Goal: Information Seeking & Learning: Learn about a topic

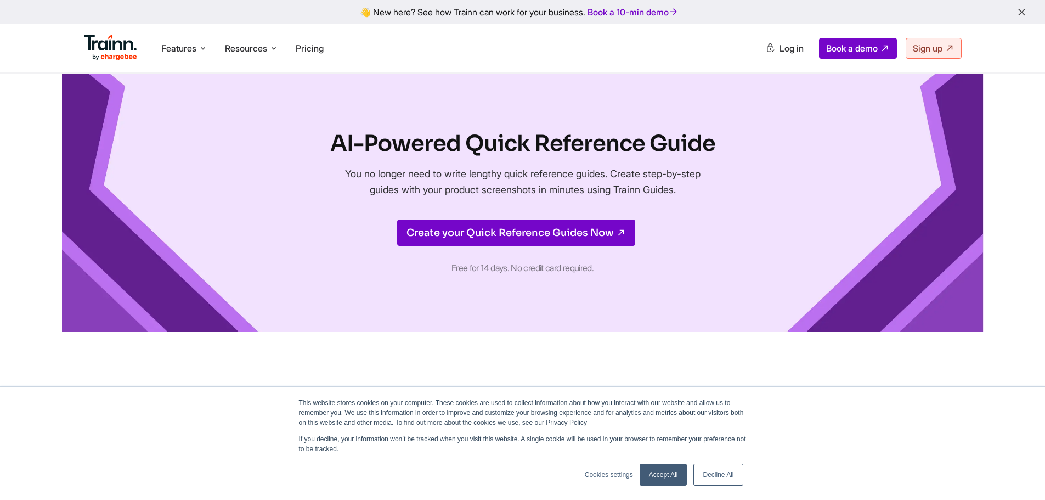
click at [665, 480] on link "Accept All" at bounding box center [664, 474] width 48 height 22
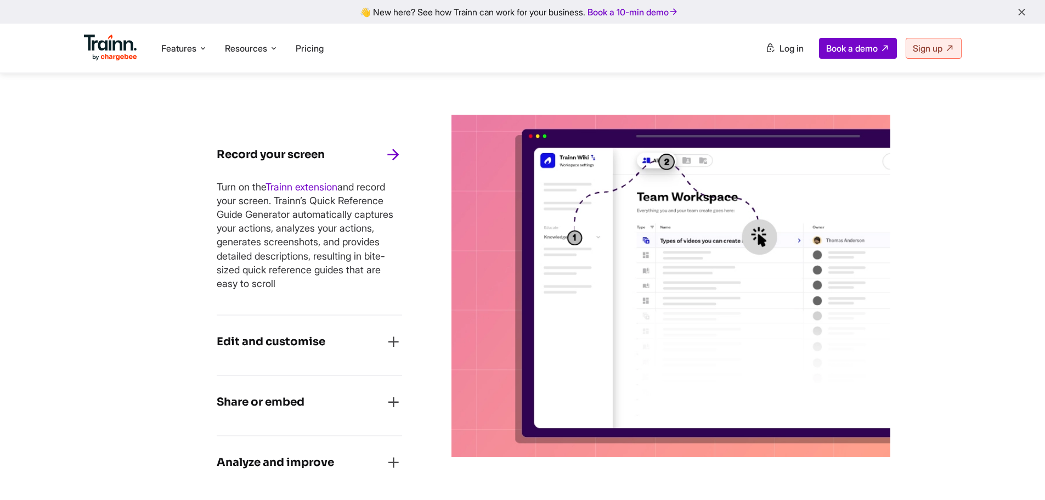
scroll to position [658, 0]
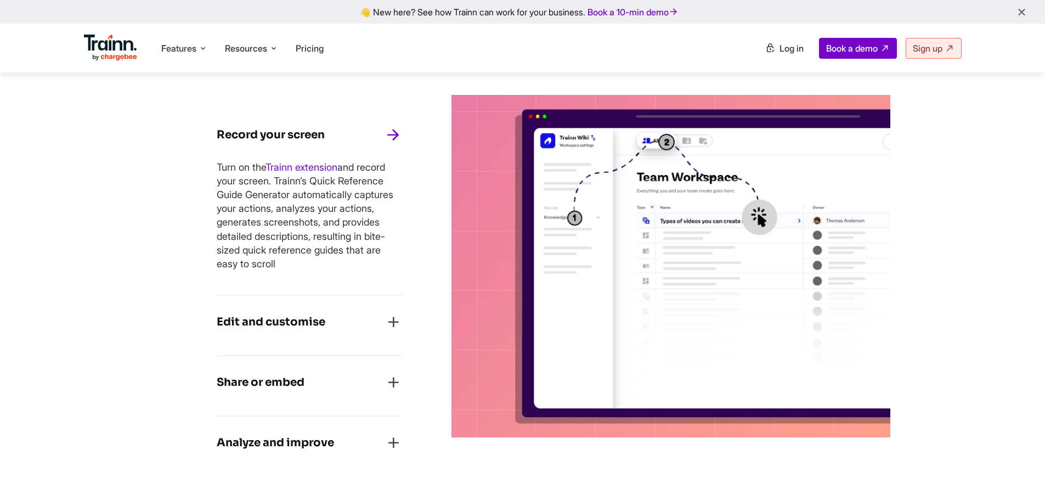
click at [313, 324] on h4 "Edit and customise" at bounding box center [271, 322] width 109 height 18
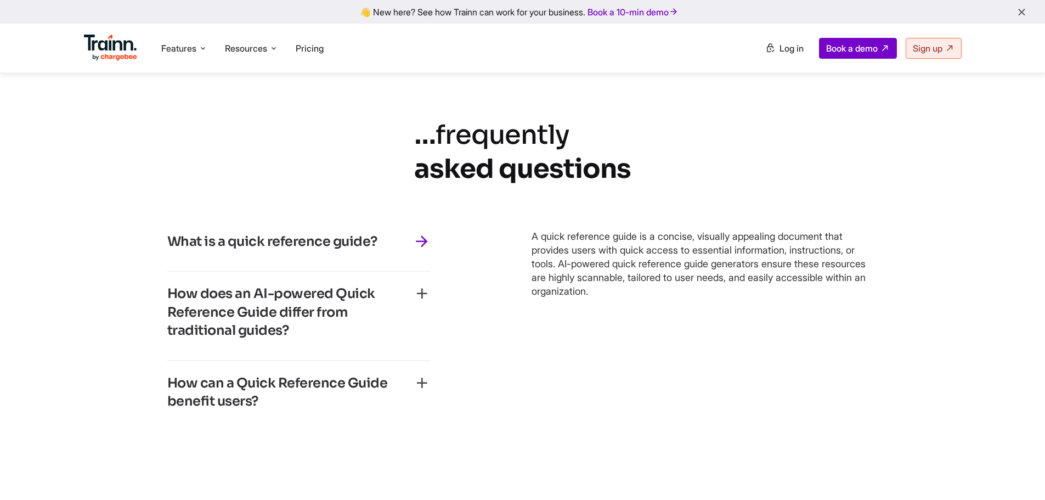
scroll to position [2336, 0]
click at [197, 46] on li "Features Product Videos Create product & how-to videos in multiple languages. G…" at bounding box center [184, 48] width 55 height 21
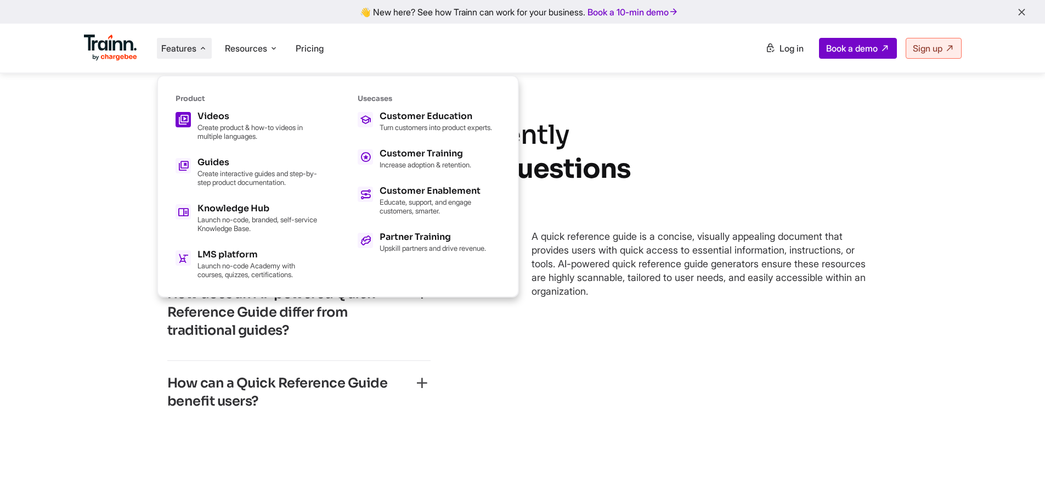
scroll to position [2359, 0]
click at [222, 116] on div "Videos" at bounding box center [257, 116] width 121 height 9
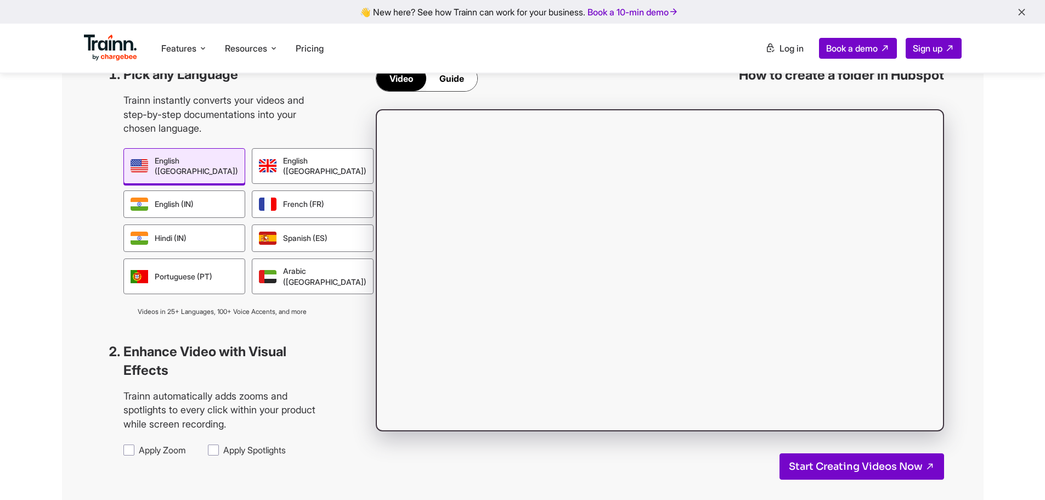
scroll to position [1042, 0]
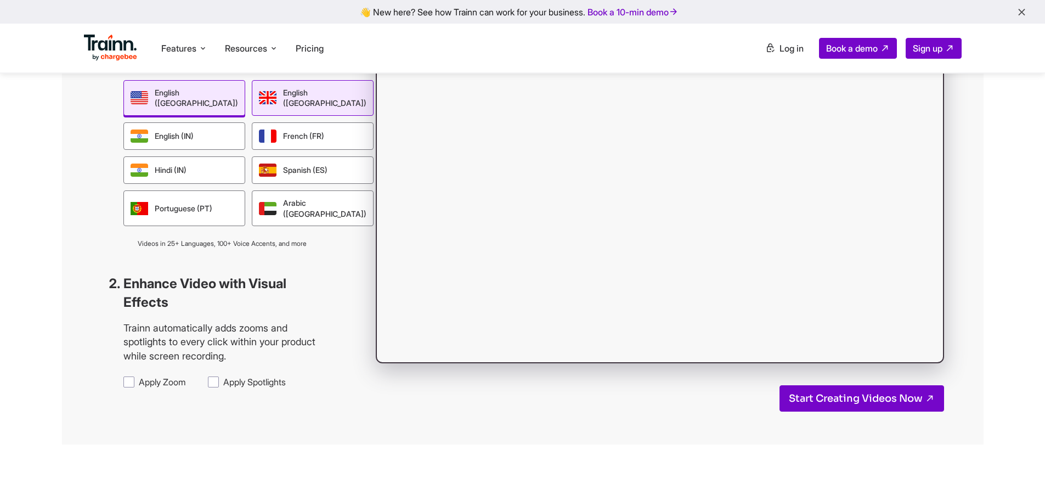
click at [262, 116] on div "English ([GEOGRAPHIC_DATA])" at bounding box center [313, 98] width 122 height 36
click at [150, 388] on span "Apply Zoom" at bounding box center [162, 382] width 47 height 12
click at [139, 376] on input "Apply Zoom" at bounding box center [138, 375] width 1 height 1
checkbox input "true"
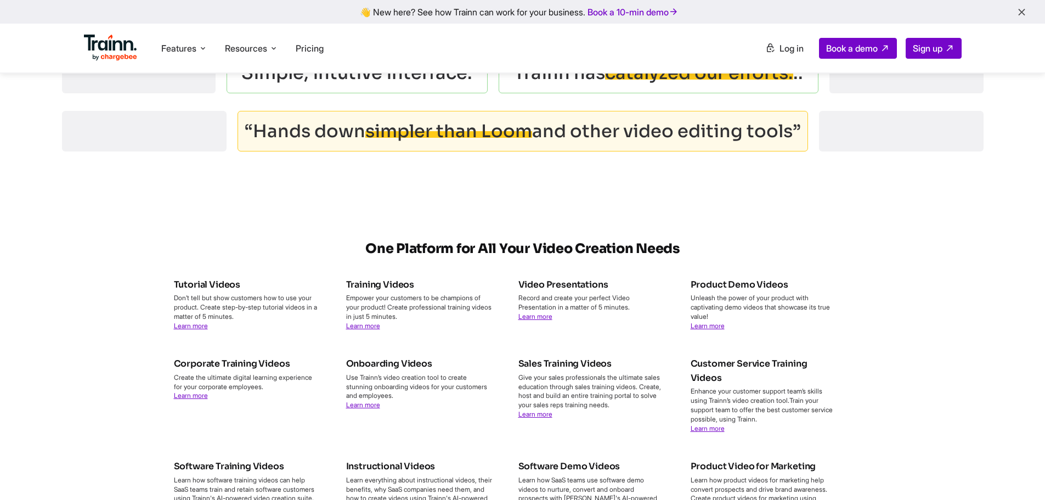
scroll to position [3730, 0]
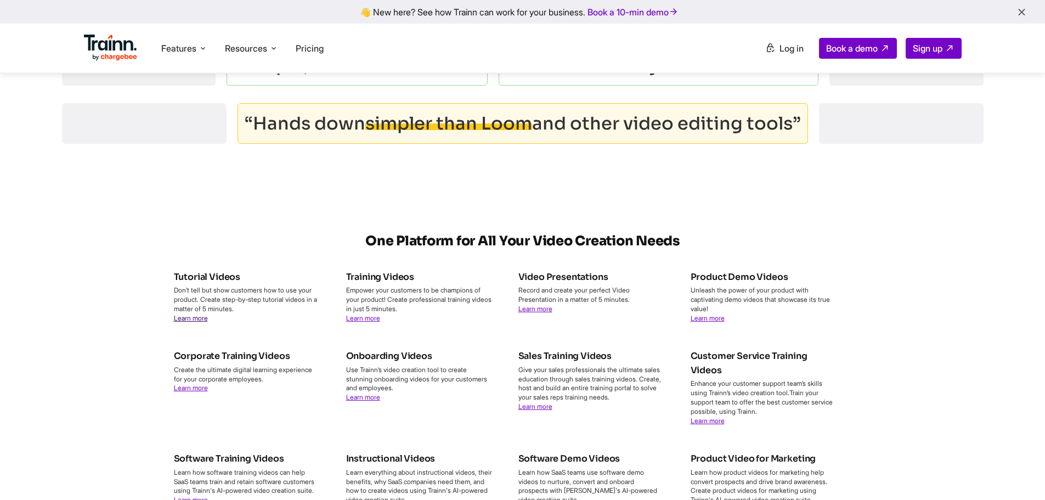
click at [194, 322] on link "Learn more" at bounding box center [191, 318] width 34 height 8
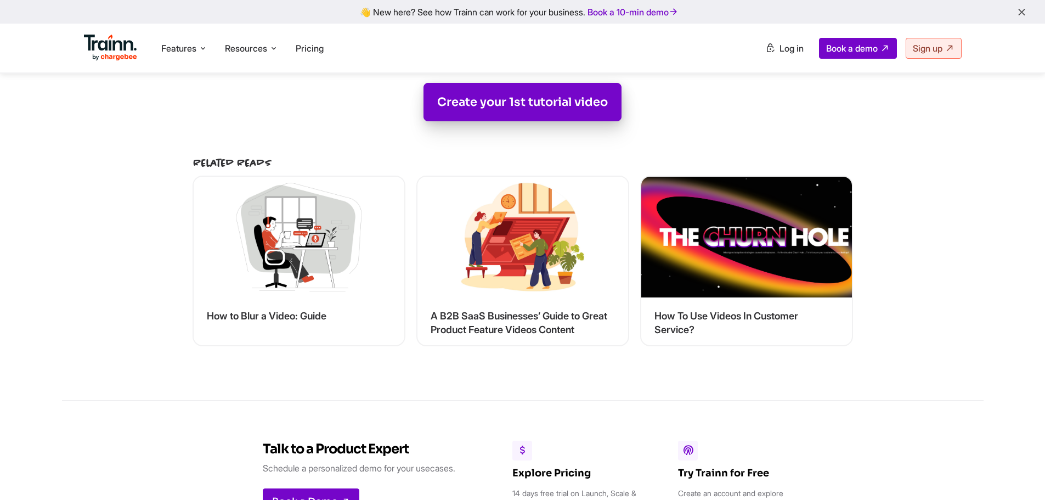
scroll to position [4991, 0]
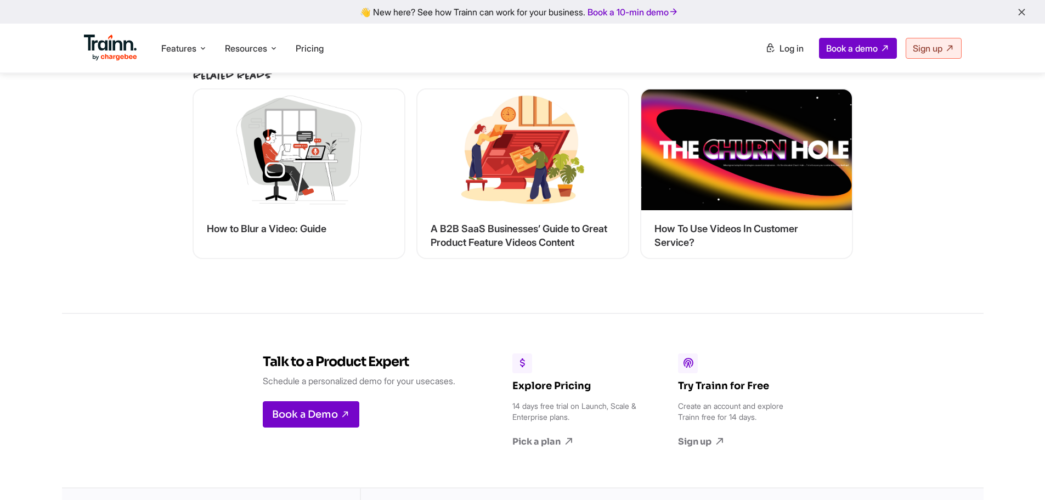
scroll to position [5046, 0]
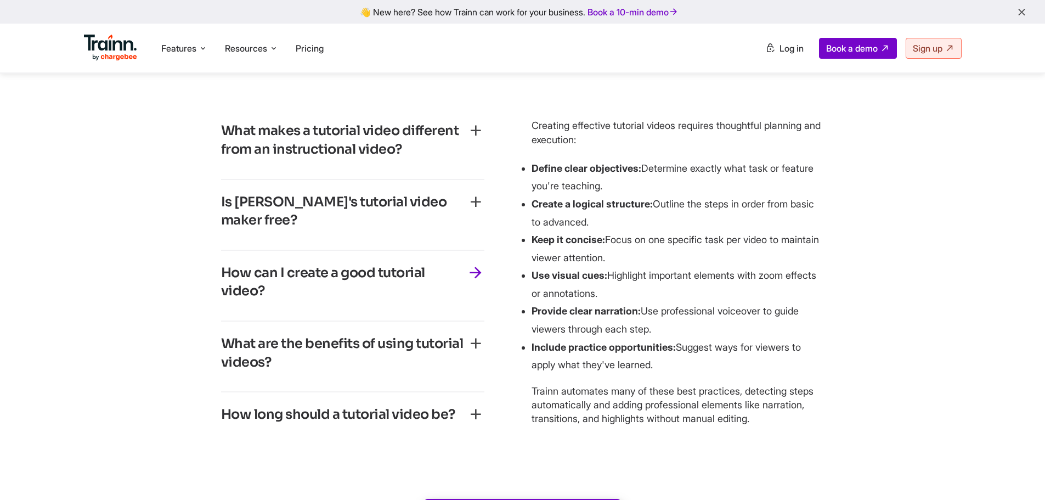
scroll to position [4388, 0]
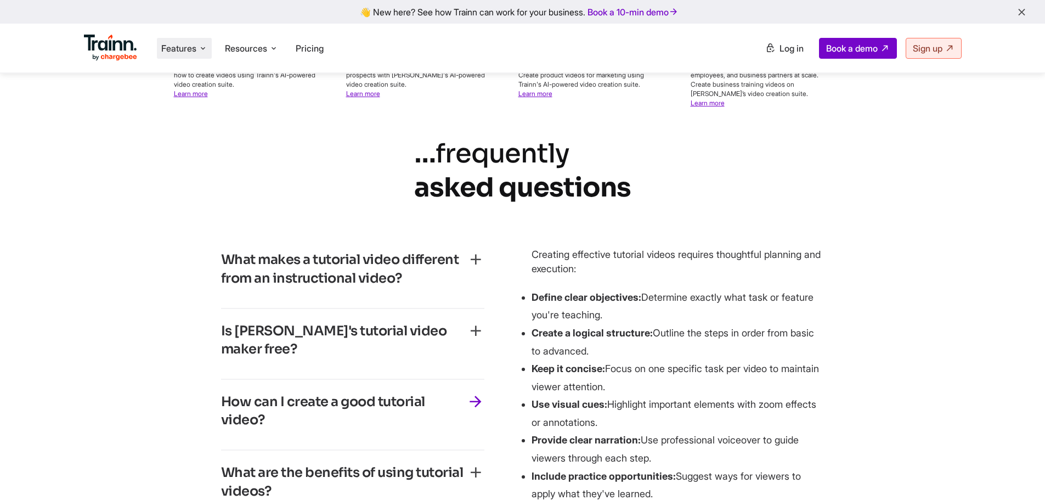
click at [199, 50] on li "Features Product Videos Create product & how-to videos in multiple languages. G…" at bounding box center [184, 48] width 55 height 21
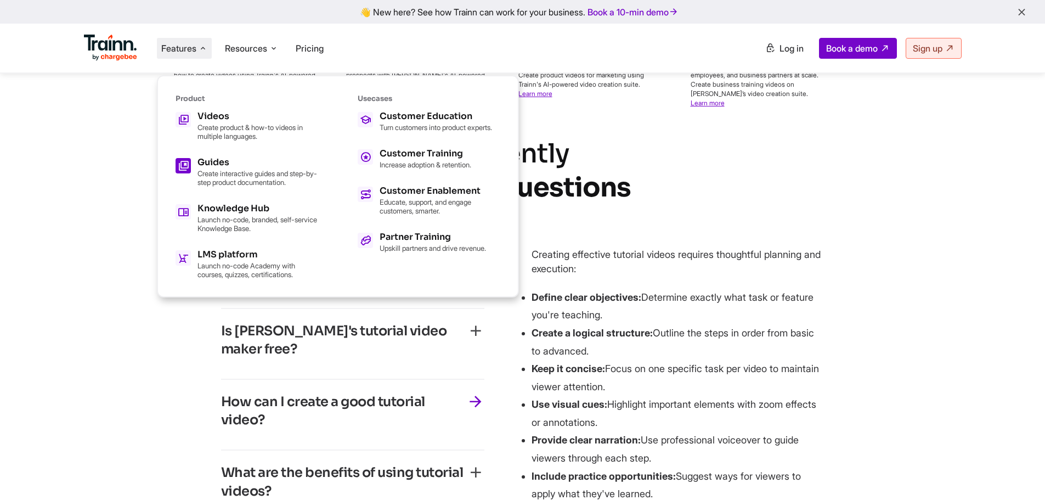
click at [234, 176] on p "Create interactive guides and step-by-step product documentation." at bounding box center [257, 178] width 121 height 18
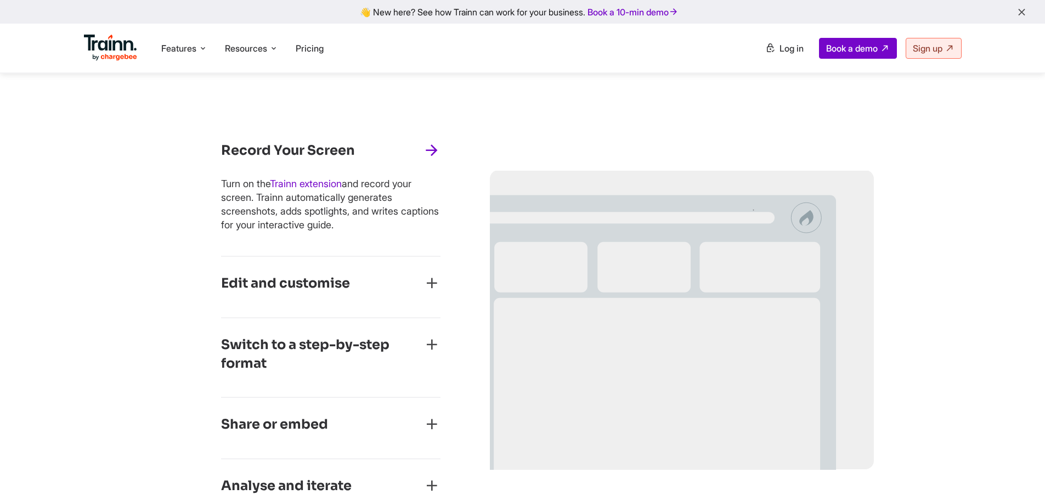
scroll to position [494, 0]
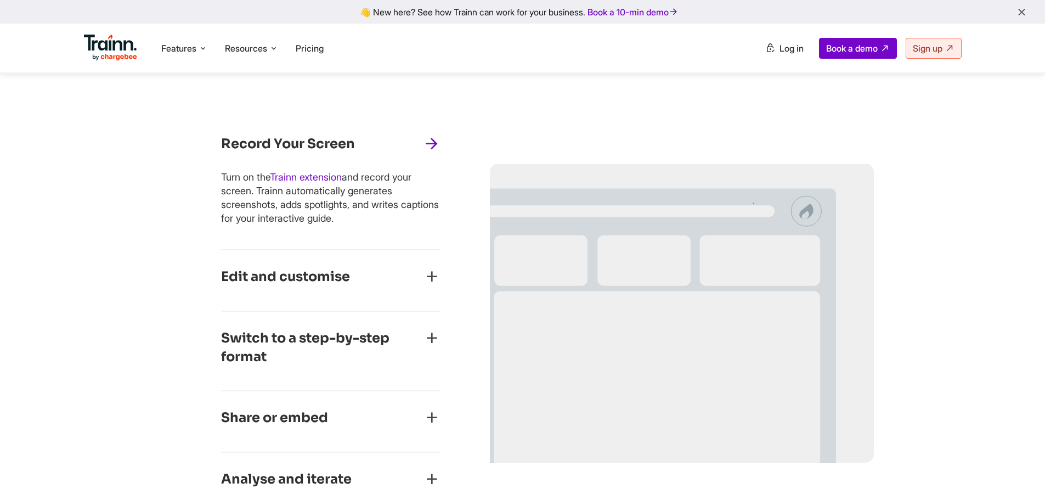
click at [431, 276] on icon "button" at bounding box center [432, 277] width 18 height 18
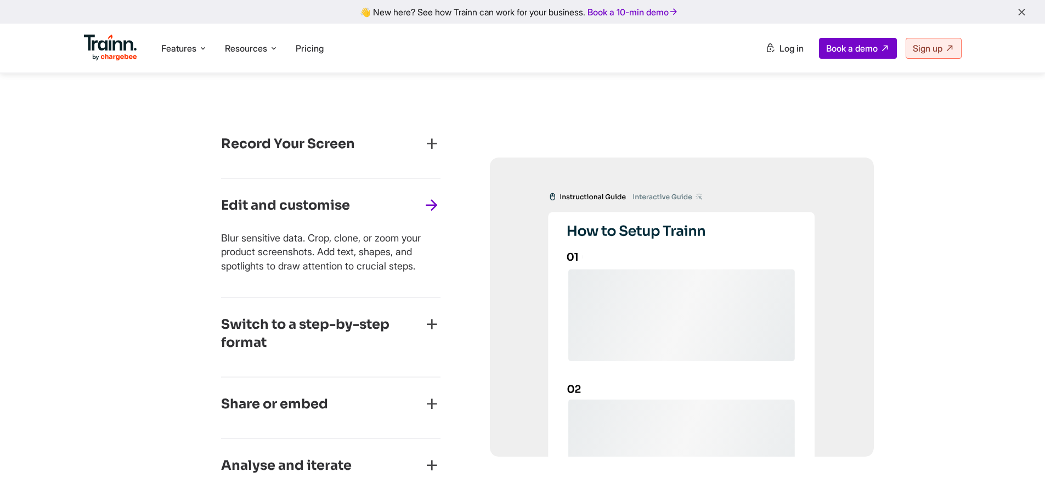
click at [439, 326] on icon "button" at bounding box center [432, 324] width 18 height 18
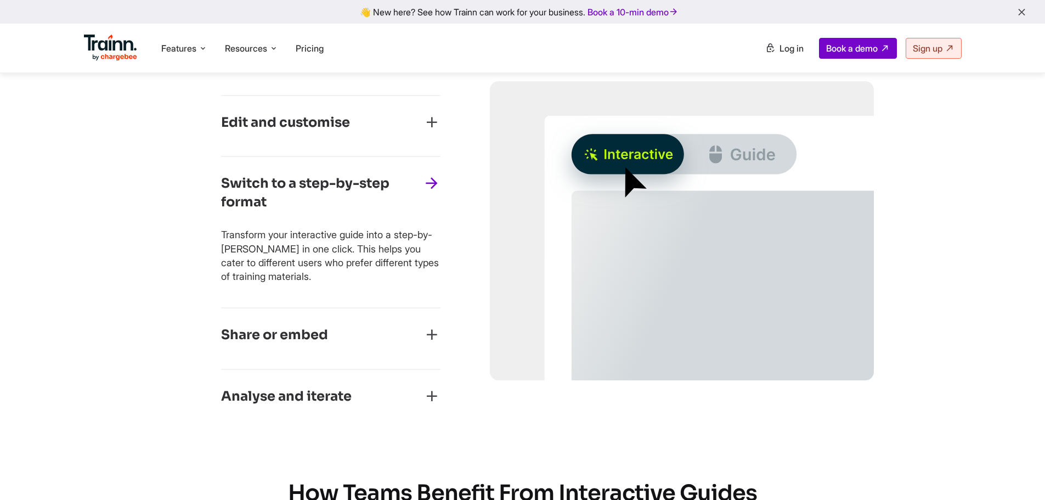
scroll to position [603, 0]
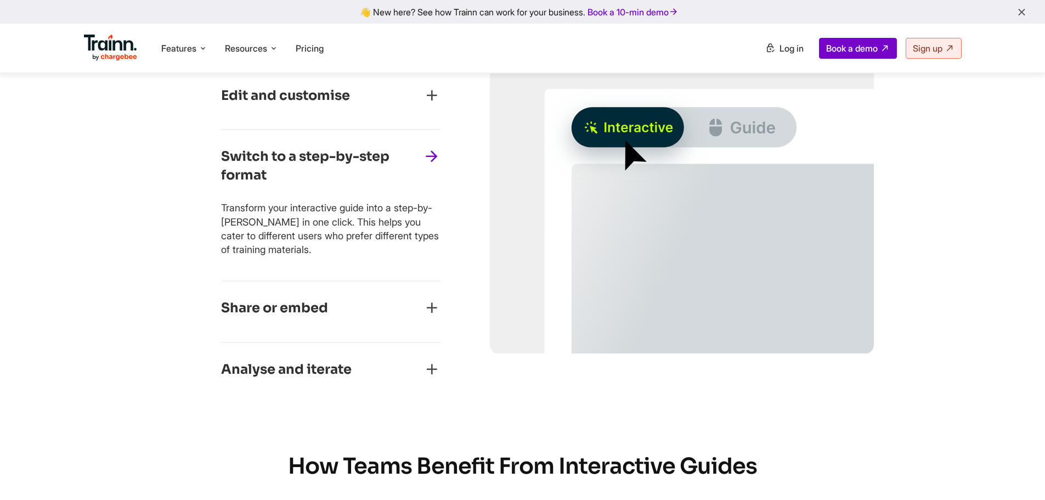
click at [427, 308] on icon "button" at bounding box center [432, 308] width 18 height 18
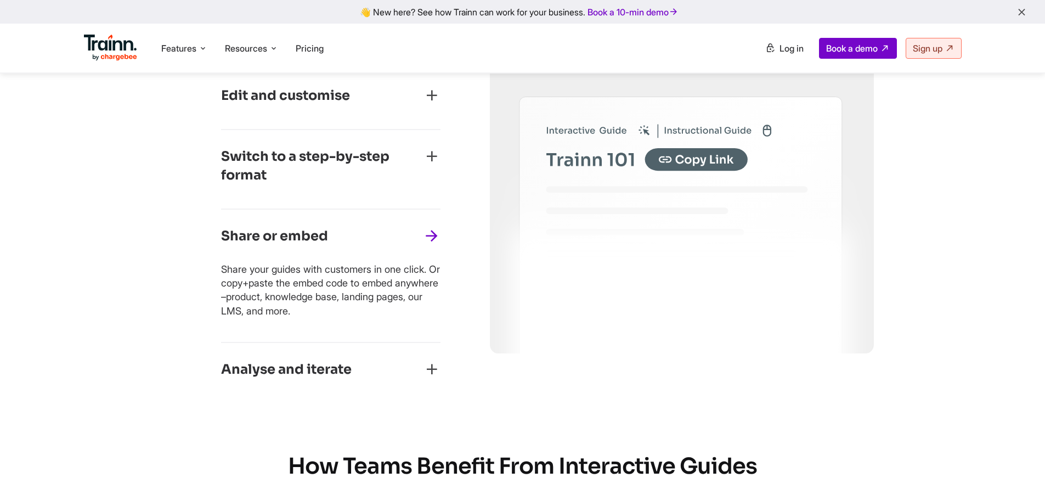
click at [425, 362] on icon "button" at bounding box center [432, 369] width 18 height 18
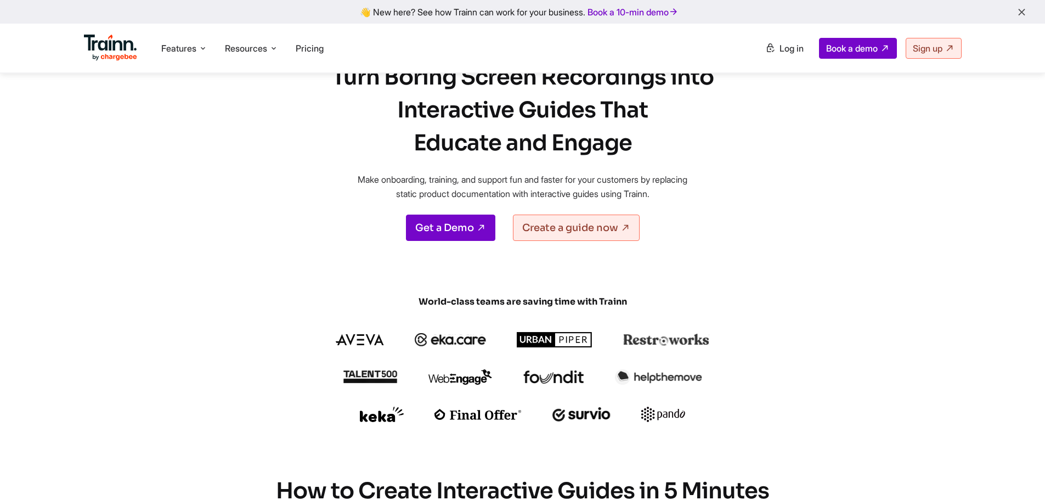
scroll to position [0, 0]
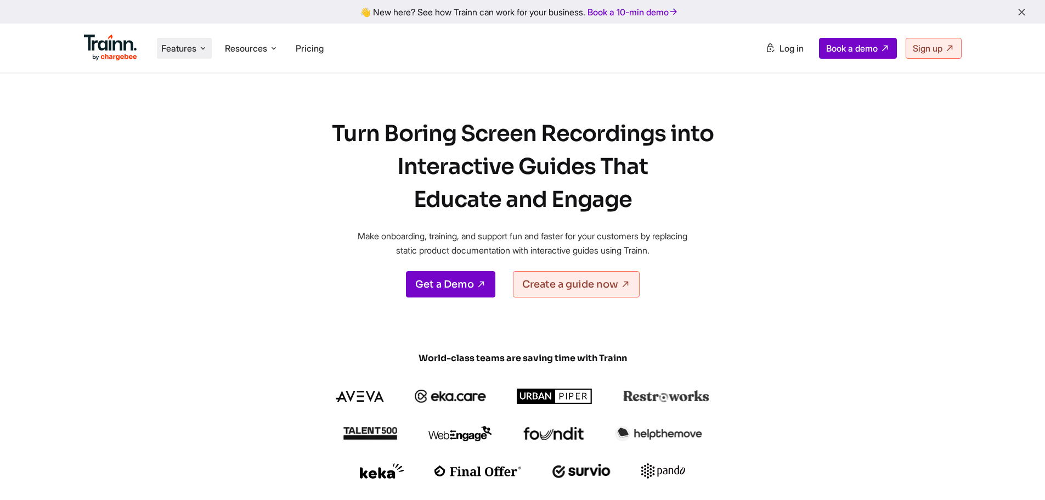
click at [208, 56] on li "Features Product Videos Create product & how-to videos in multiple languages. G…" at bounding box center [184, 48] width 55 height 21
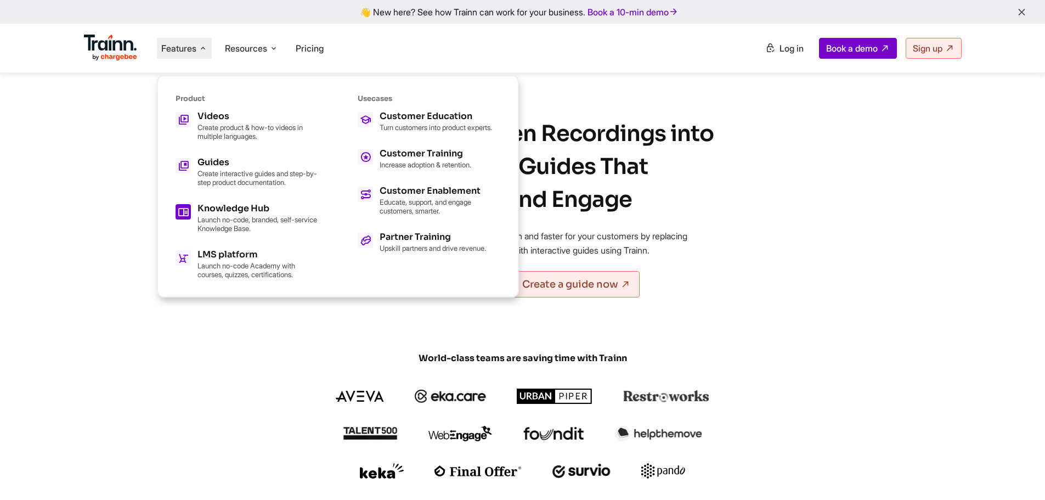
click at [278, 225] on p "Launch no-code, branded, self-service Knowledge Base." at bounding box center [257, 224] width 121 height 18
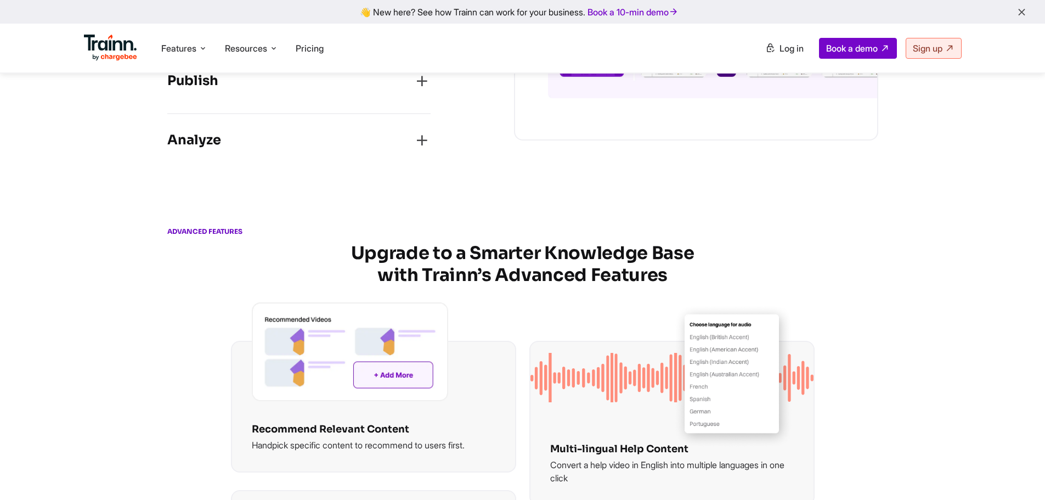
scroll to position [1591, 0]
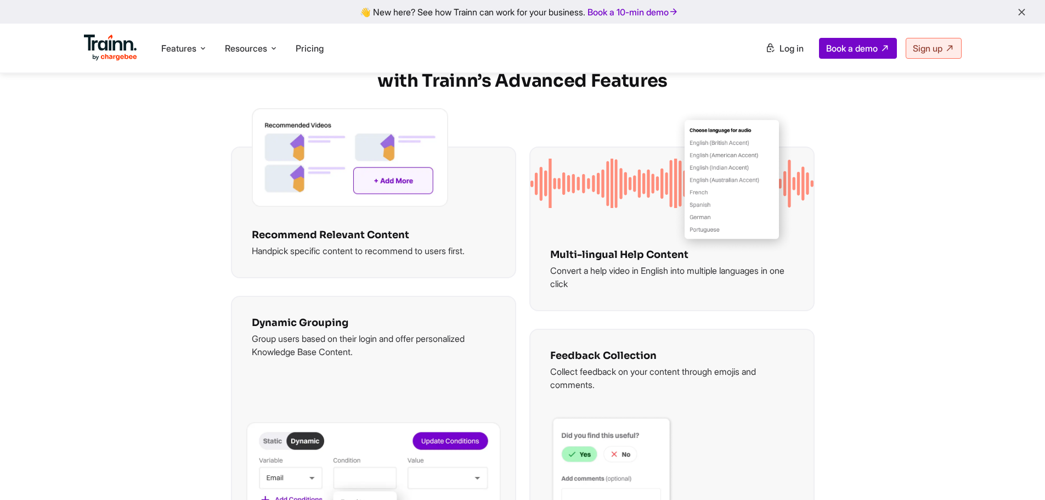
scroll to position [1700, 0]
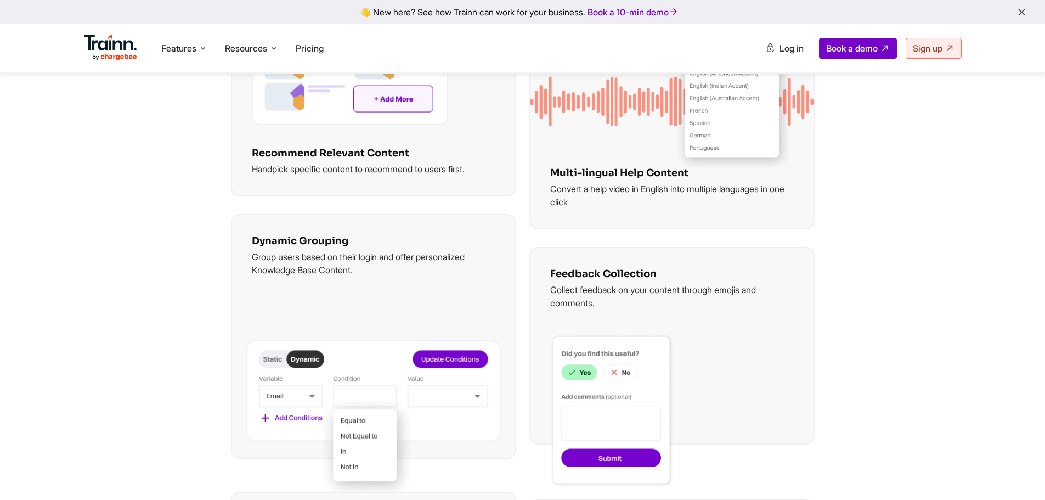
scroll to position [1810, 0]
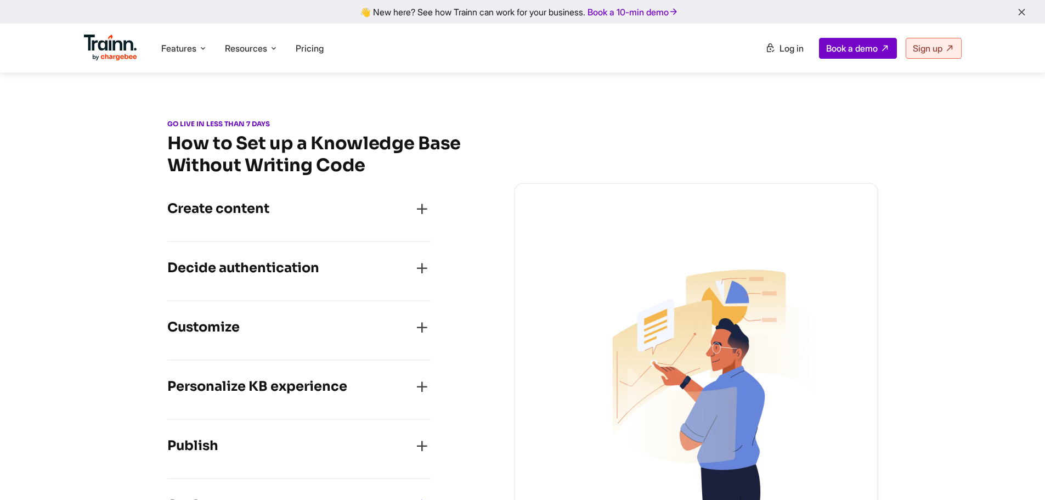
scroll to position [878, 0]
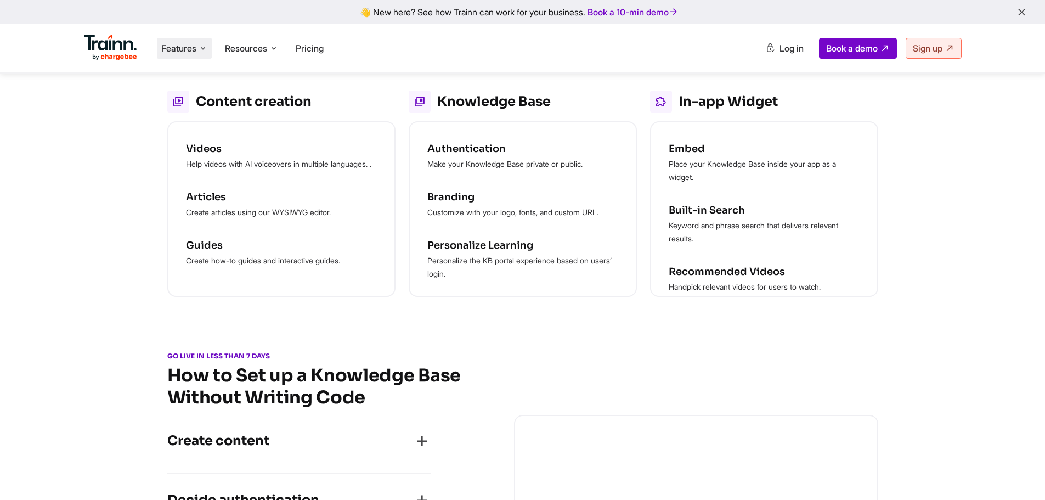
click at [195, 52] on span "Features" at bounding box center [178, 48] width 35 height 12
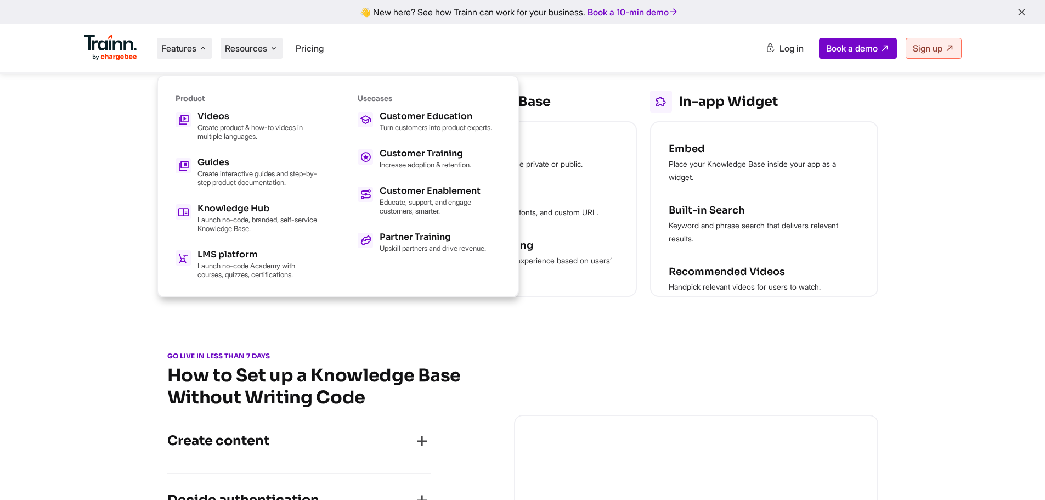
click at [264, 48] on span "Resources" at bounding box center [246, 48] width 42 height 12
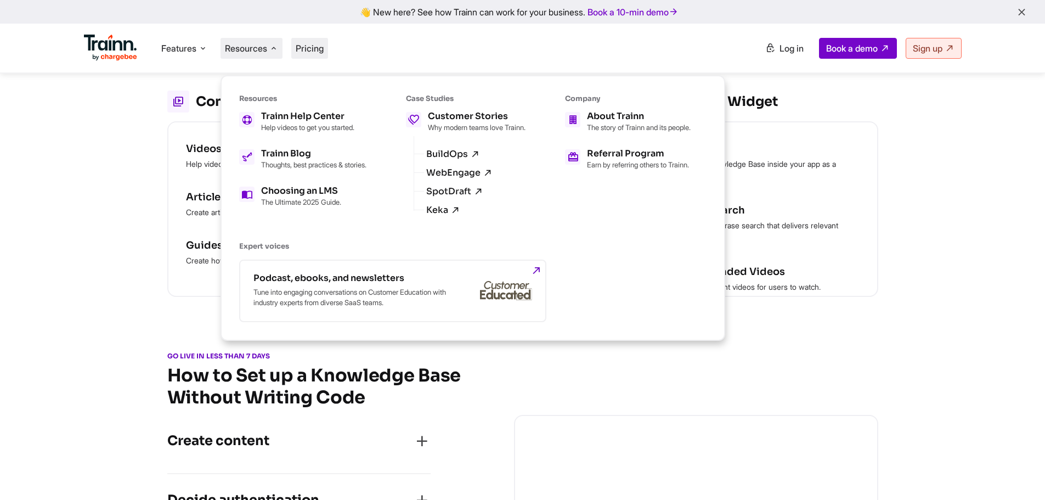
click at [319, 53] on span "Pricing" at bounding box center [310, 48] width 28 height 11
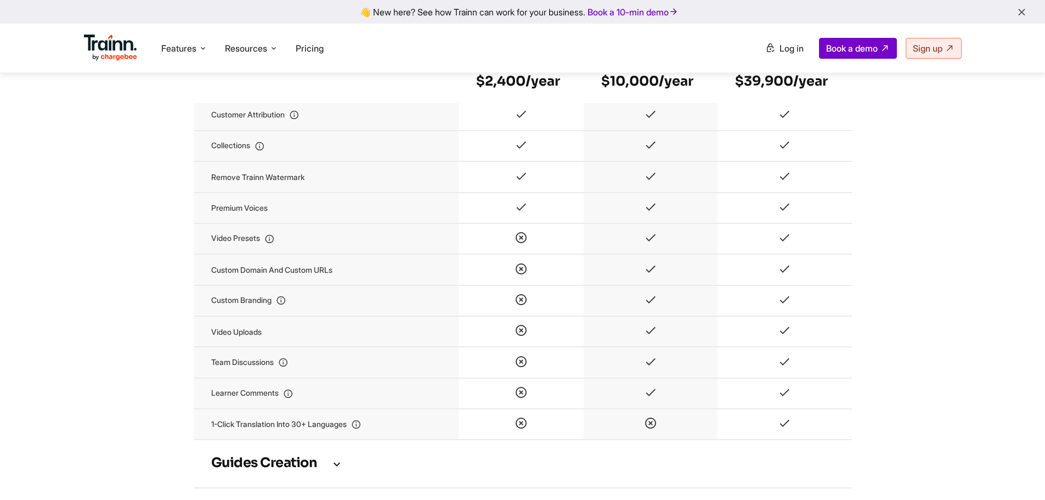
scroll to position [1262, 0]
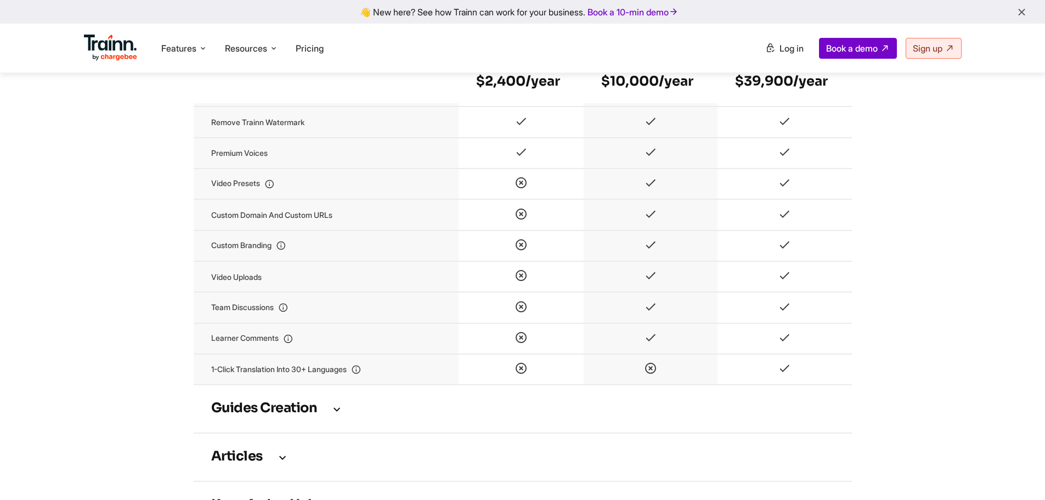
click at [332, 415] on icon at bounding box center [336, 409] width 13 height 12
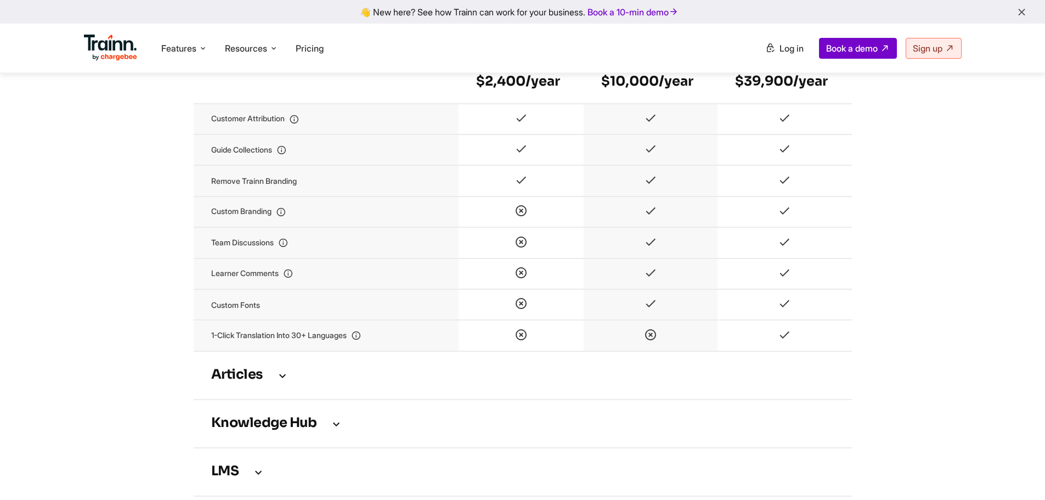
scroll to position [1920, 0]
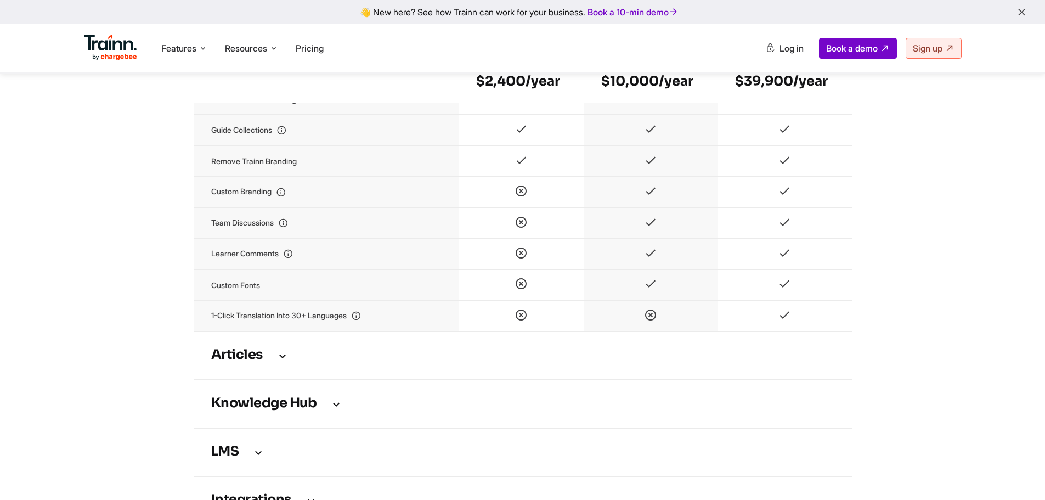
click at [285, 361] on icon at bounding box center [282, 355] width 13 height 12
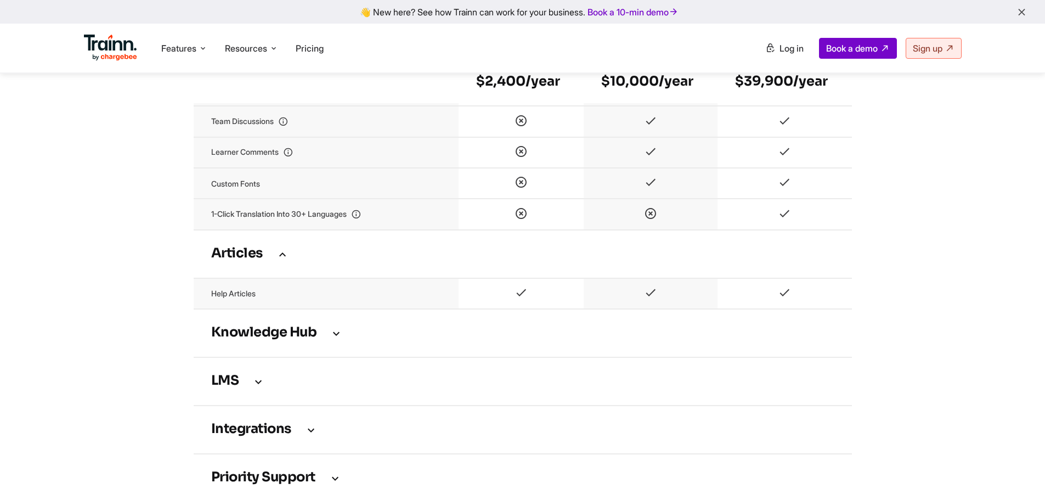
scroll to position [2029, 0]
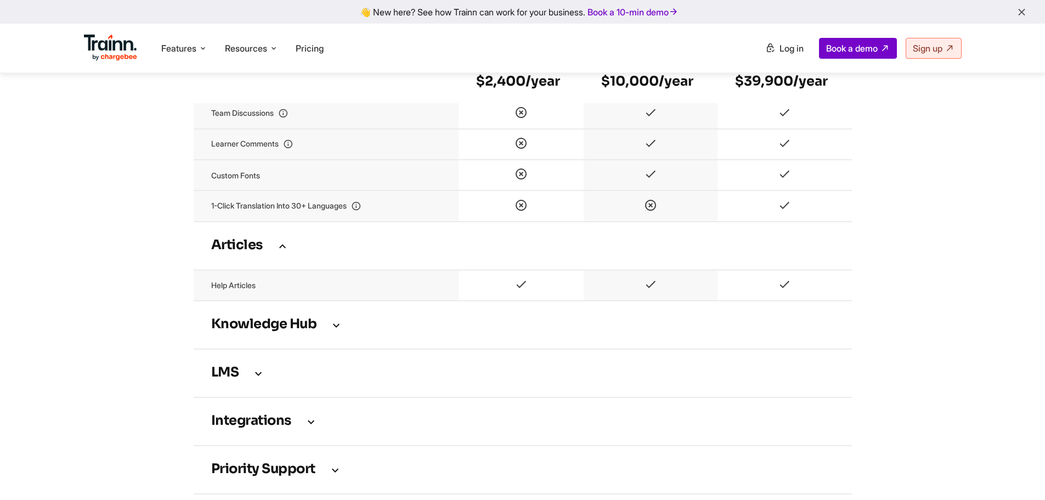
click at [324, 331] on h3 "Knowledge Hub" at bounding box center [522, 325] width 623 height 12
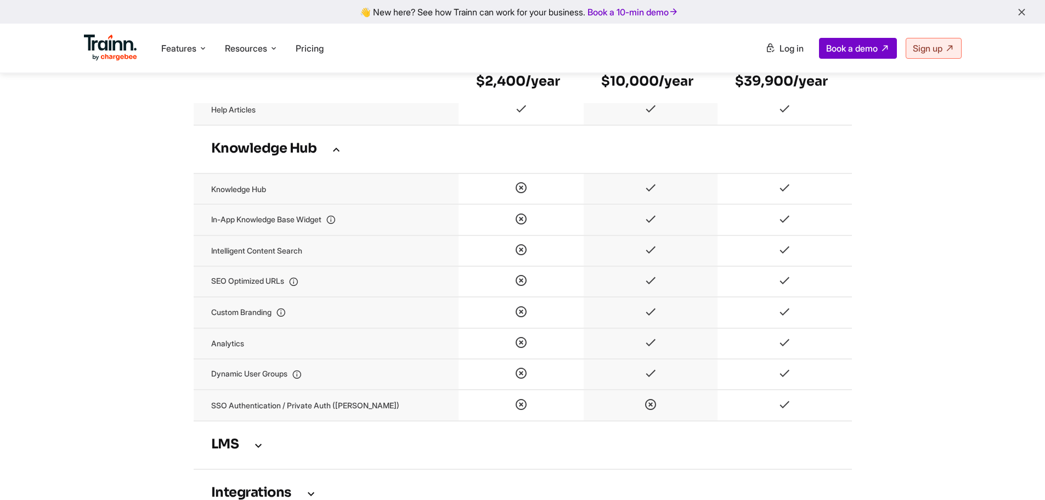
scroll to position [2249, 0]
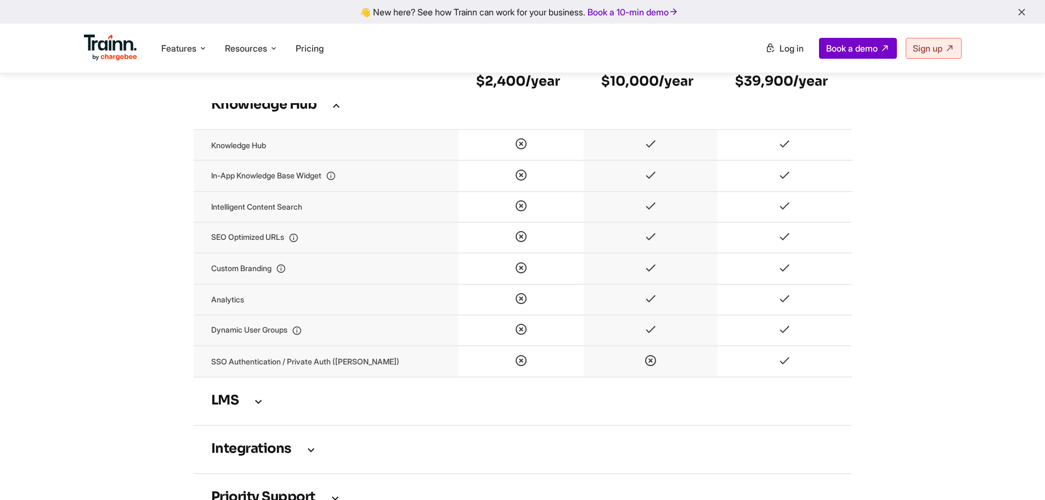
click at [259, 407] on icon at bounding box center [258, 401] width 13 height 12
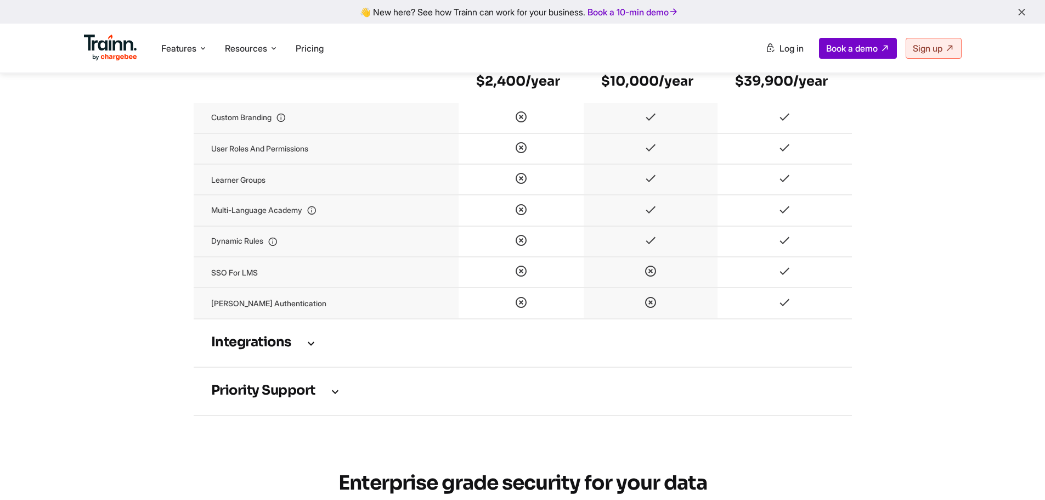
scroll to position [2742, 0]
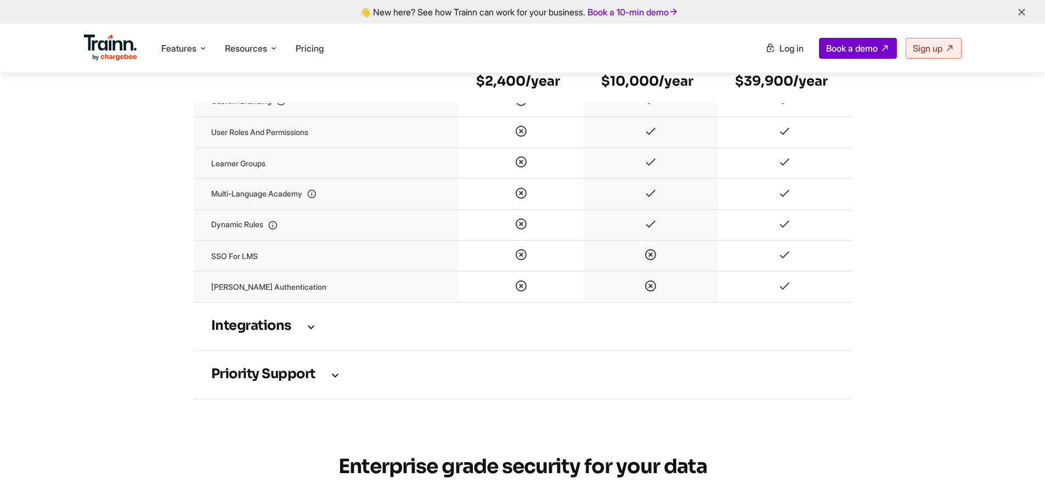
click at [313, 332] on icon at bounding box center [310, 326] width 13 height 12
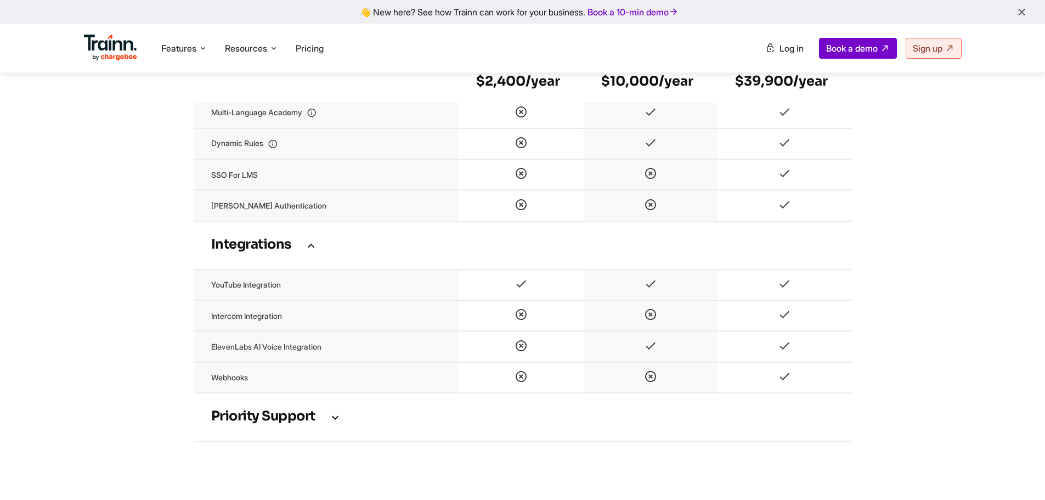
scroll to position [2852, 0]
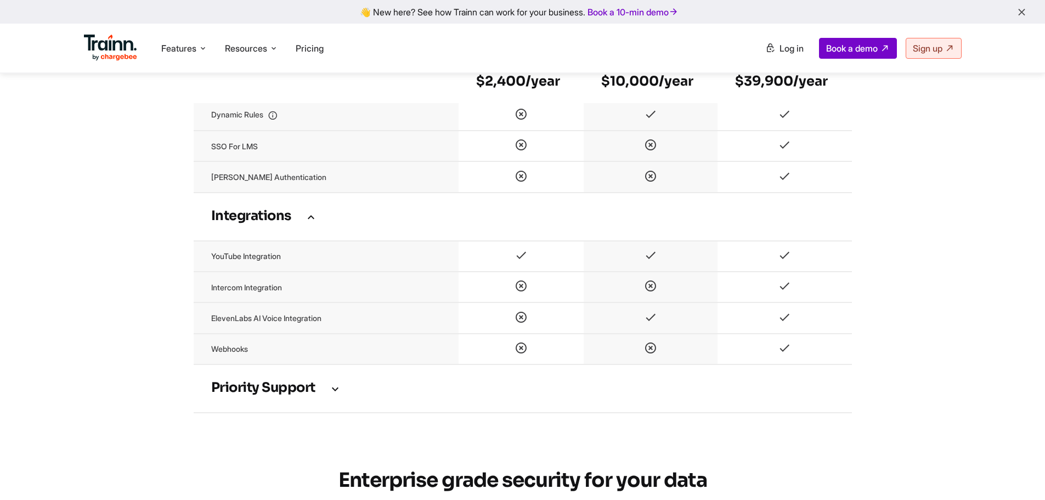
click at [324, 394] on h3 "Priority support" at bounding box center [522, 388] width 623 height 12
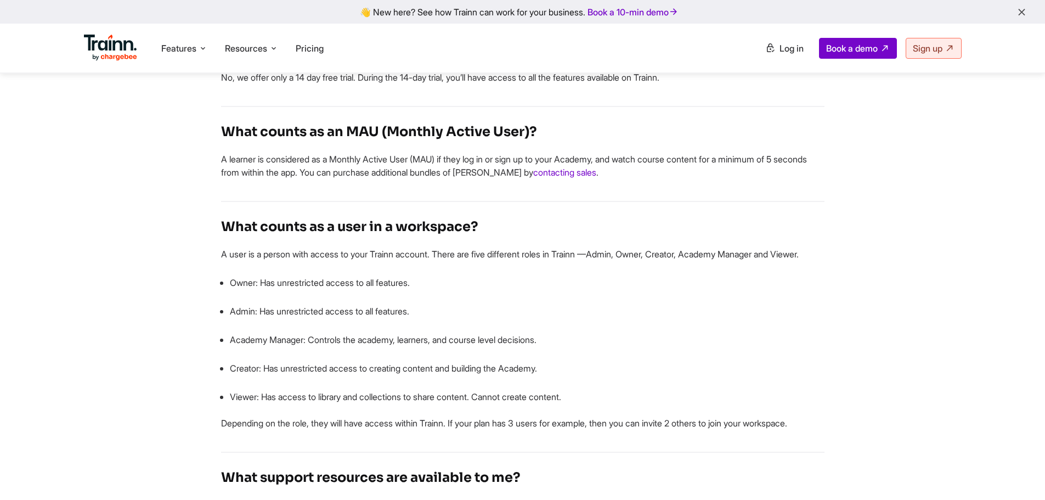
scroll to position [4071, 0]
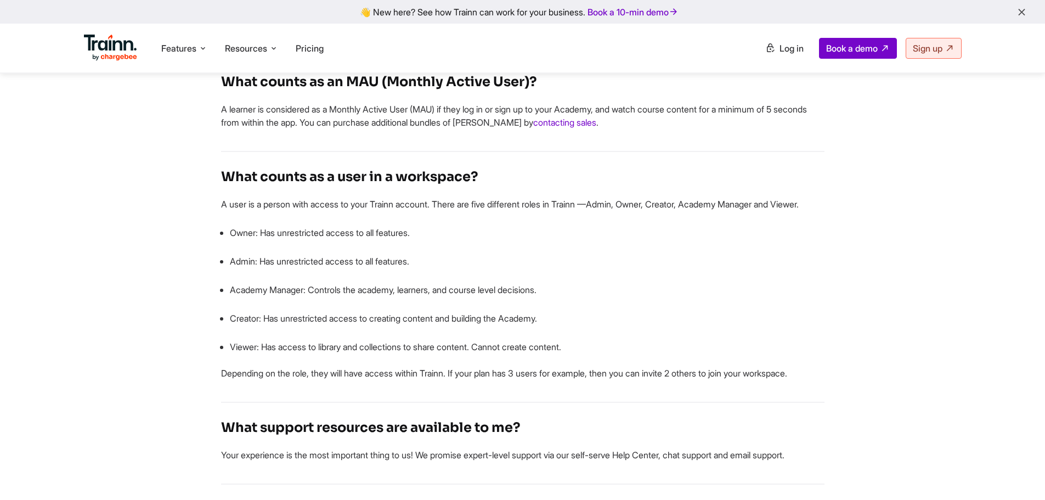
drag, startPoint x: 272, startPoint y: 297, endPoint x: 388, endPoint y: 299, distance: 116.3
click at [388, 268] on p "Admin: Has unrestricted access to all features." at bounding box center [527, 261] width 595 height 13
drag, startPoint x: 332, startPoint y: 326, endPoint x: 398, endPoint y: 325, distance: 65.8
click at [398, 296] on p "Academy Manager: Controls the academy, learners, and course level decisions." at bounding box center [527, 289] width 595 height 13
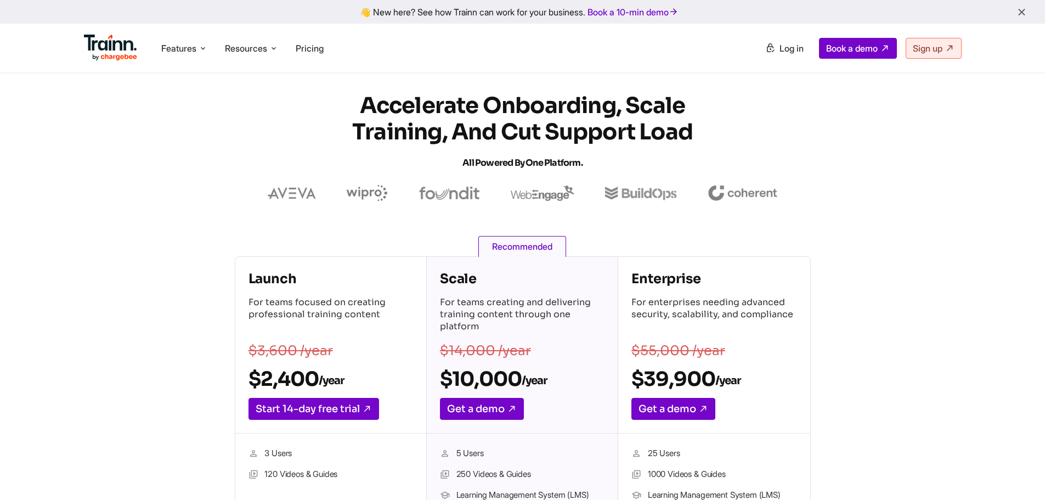
scroll to position [0, 0]
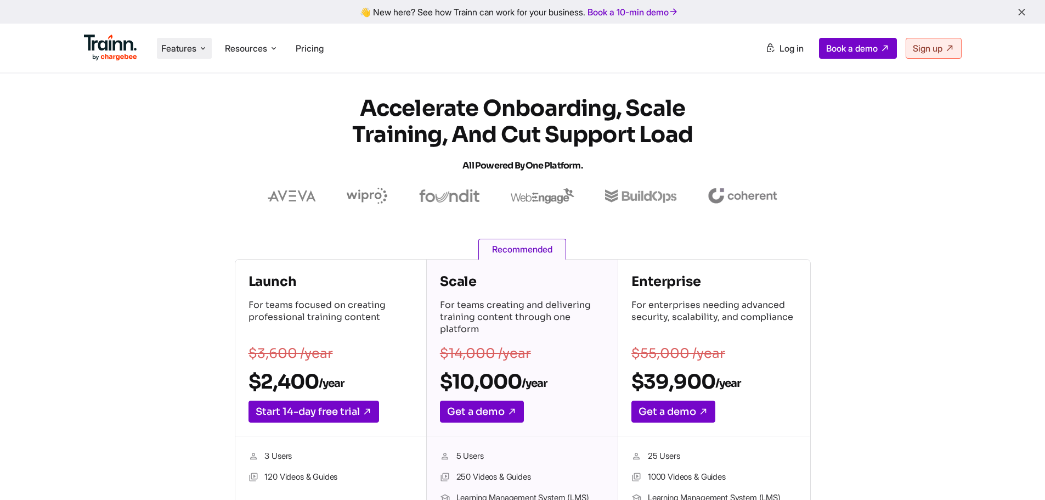
click at [177, 54] on span "Features" at bounding box center [178, 48] width 35 height 12
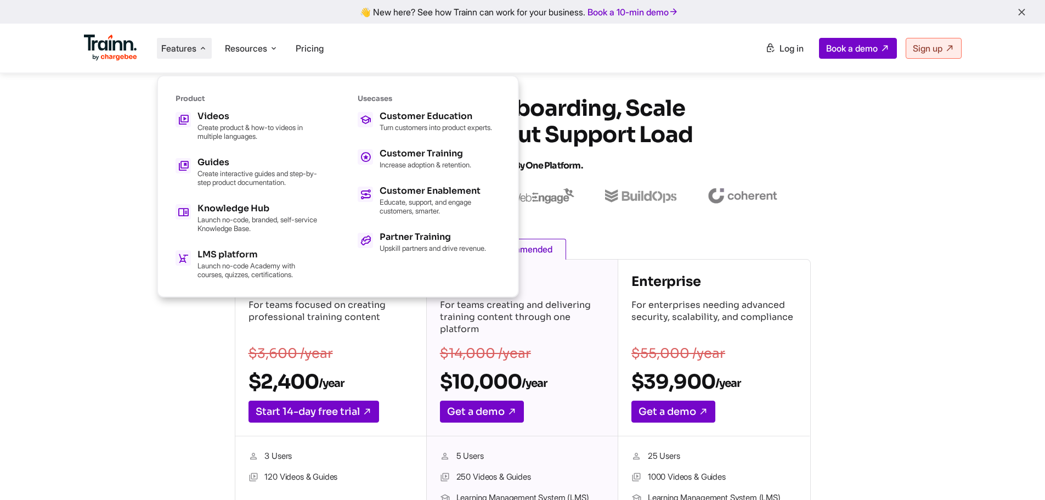
click at [890, 303] on div "Launch For teams focused on creating professional training content $3,600 /year…" at bounding box center [523, 470] width 790 height 423
